Goal: Obtain resource: Download file/media

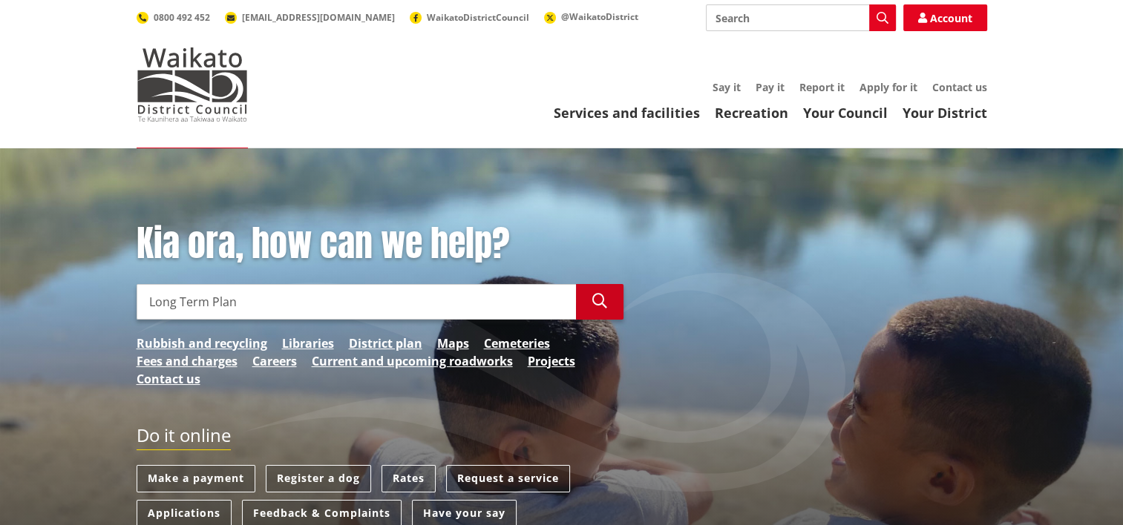
type input "Long Term Plan"
click at [594, 303] on icon "button" at bounding box center [599, 301] width 15 height 15
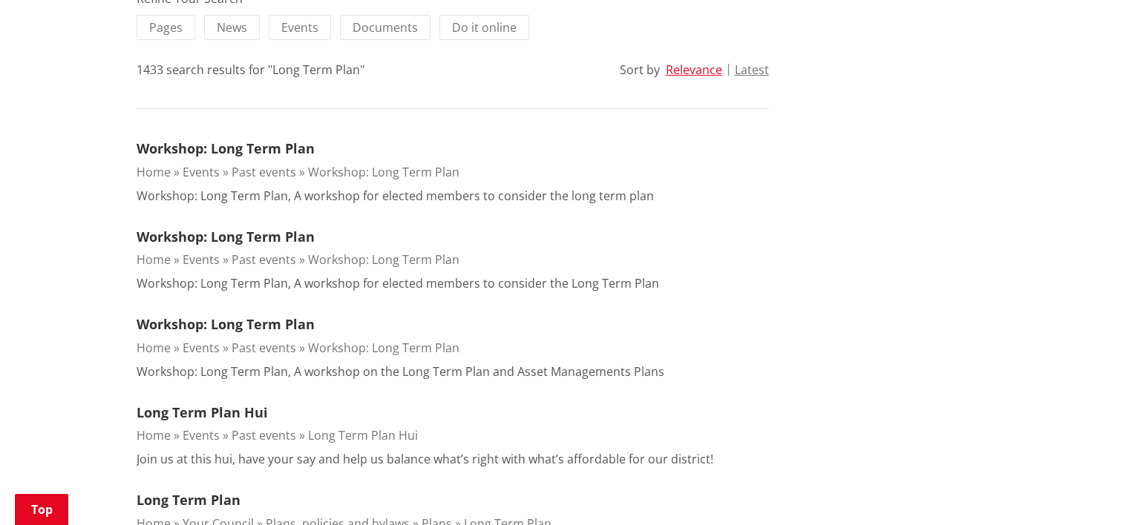
scroll to position [519, 0]
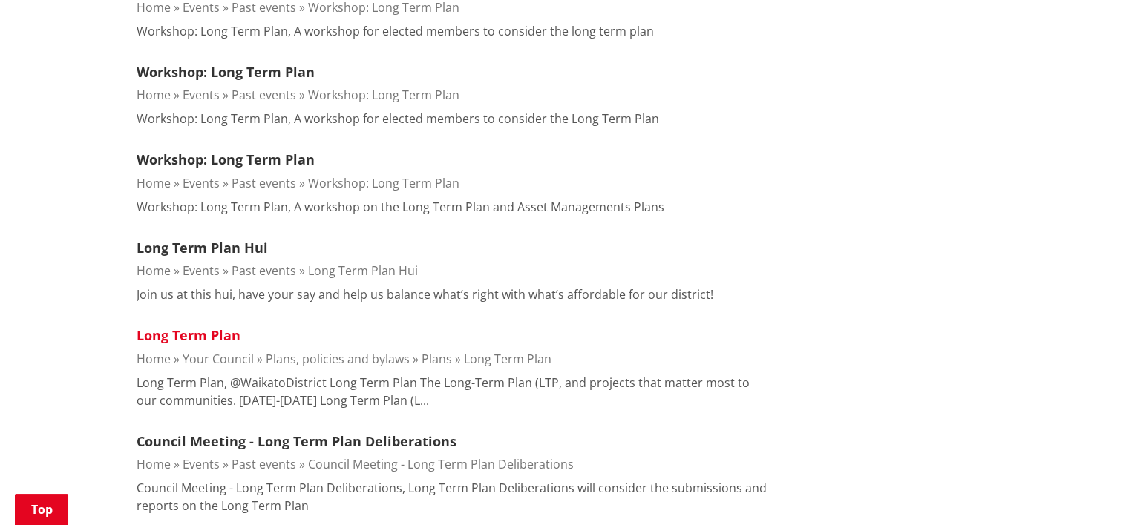
click at [206, 332] on link "Long Term Plan" at bounding box center [189, 335] width 104 height 18
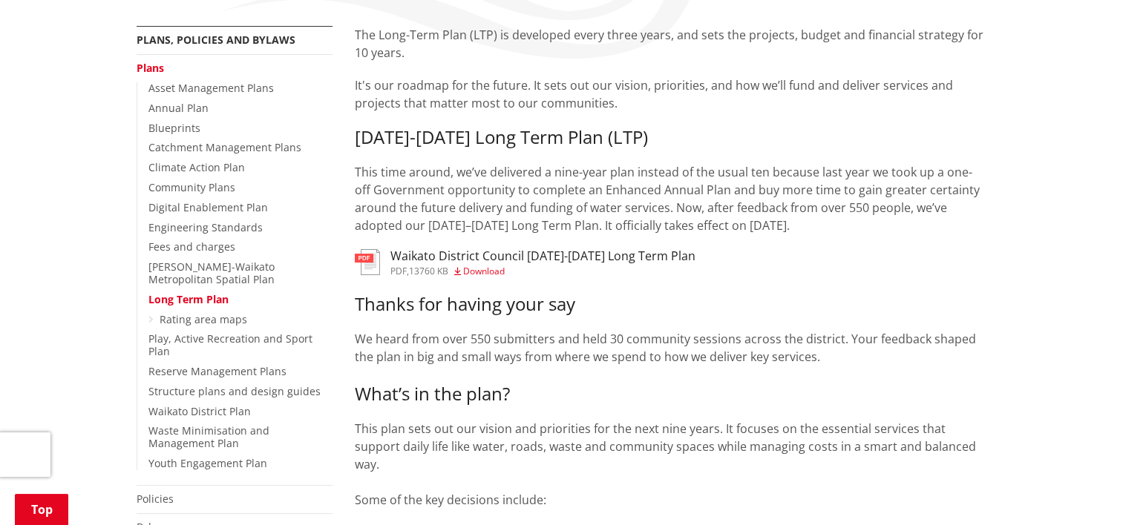
scroll to position [445, 0]
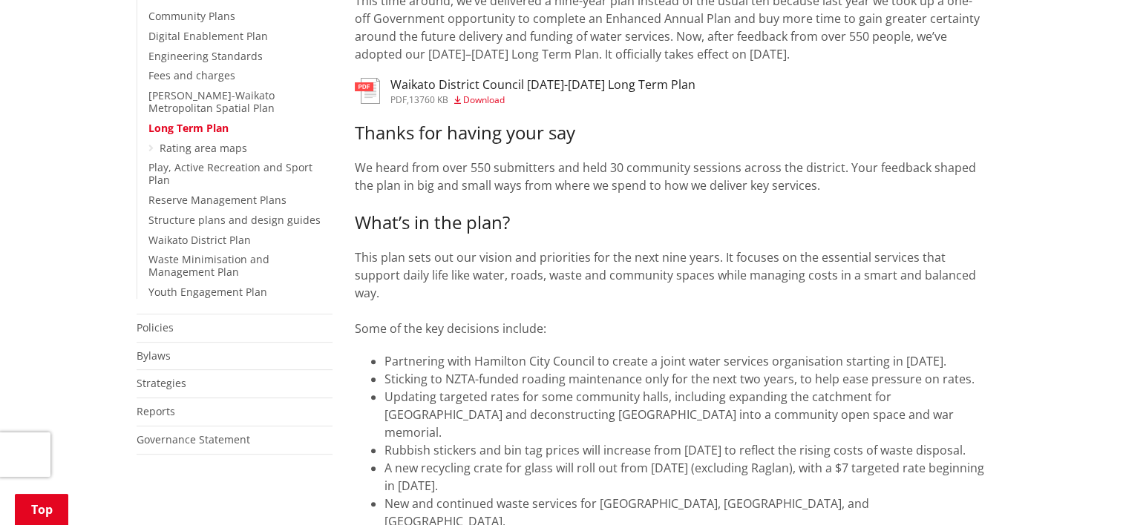
click at [494, 99] on span "Download" at bounding box center [484, 99] width 42 height 13
